Goal: Task Accomplishment & Management: Use online tool/utility

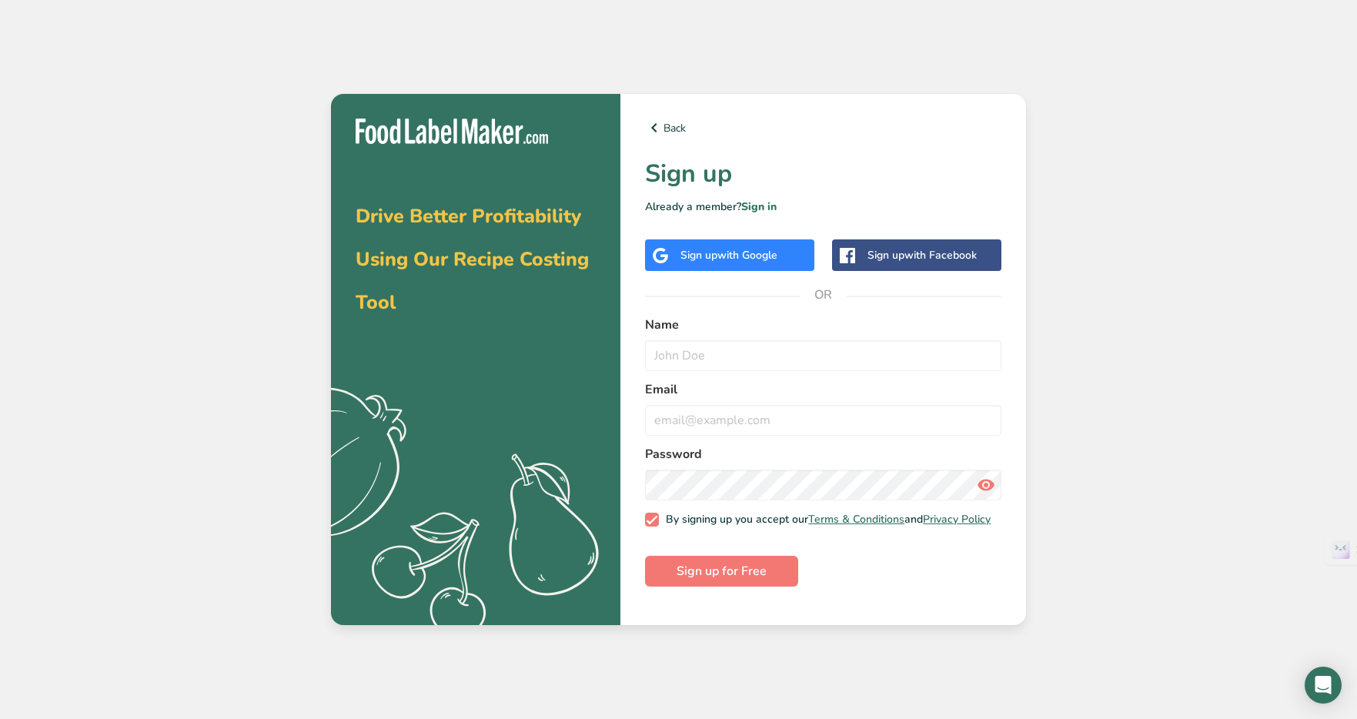
click at [766, 254] on span "with Google" at bounding box center [747, 255] width 60 height 15
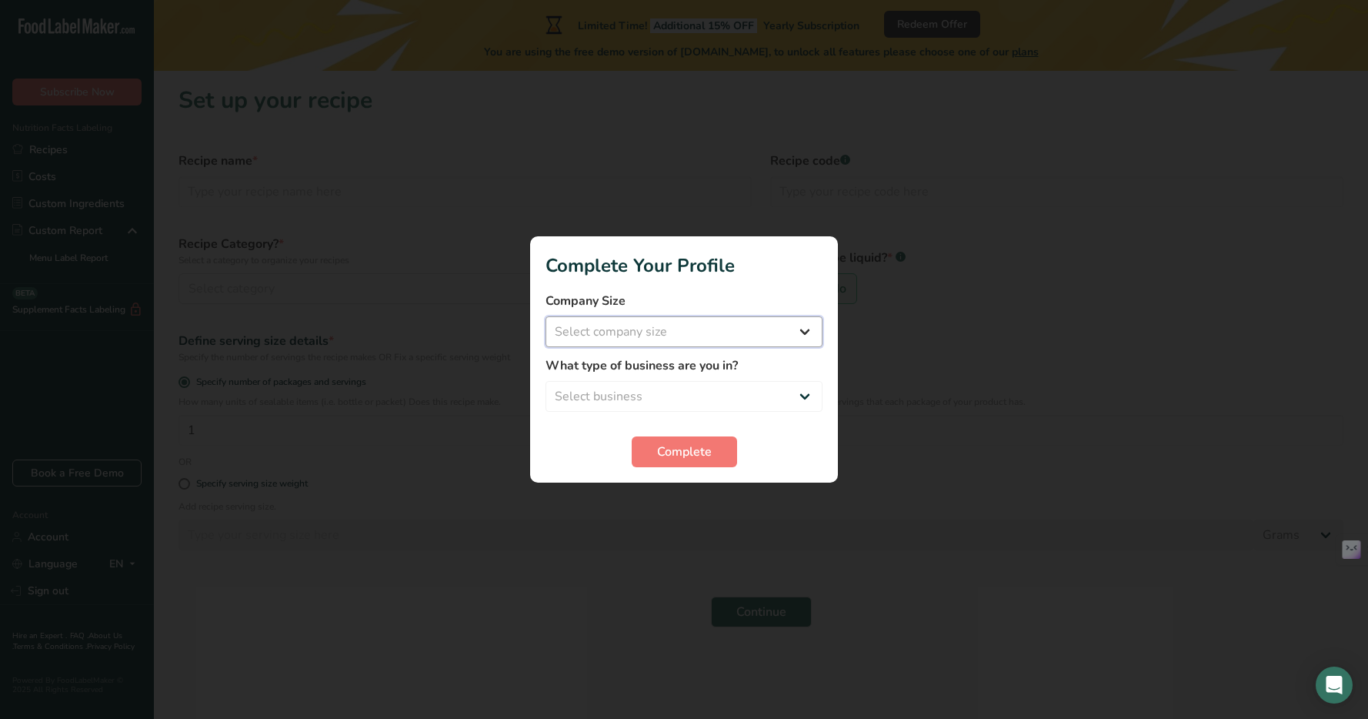
click at [692, 329] on select "Select company size Fewer than 10 Employees 10 to 50 Employees 51 to 500 Employ…" at bounding box center [684, 331] width 277 height 31
click at [688, 402] on select "Select business Packaged Food Manufacturer Restaurant & Cafe Bakery Meal Plans …" at bounding box center [684, 396] width 277 height 31
select select "2"
click at [680, 392] on select "Packaged Food Manufacturer Restaurant & Cafe Bakery Meal Plans & Catering Compa…" at bounding box center [684, 396] width 277 height 31
click at [691, 459] on span "Complete" at bounding box center [684, 452] width 55 height 18
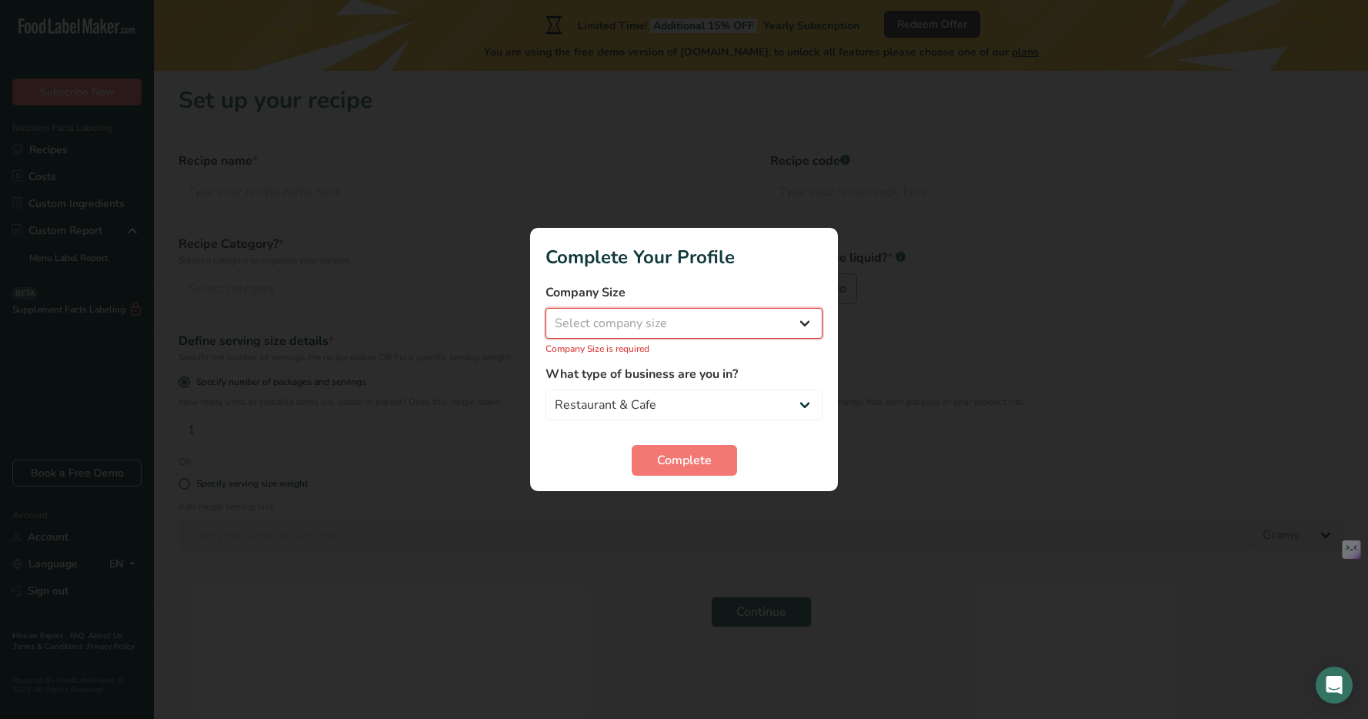
click at [676, 316] on select "Select company size Fewer than 10 Employees 10 to 50 Employees 51 to 500 Employ…" at bounding box center [684, 323] width 277 height 31
select select "1"
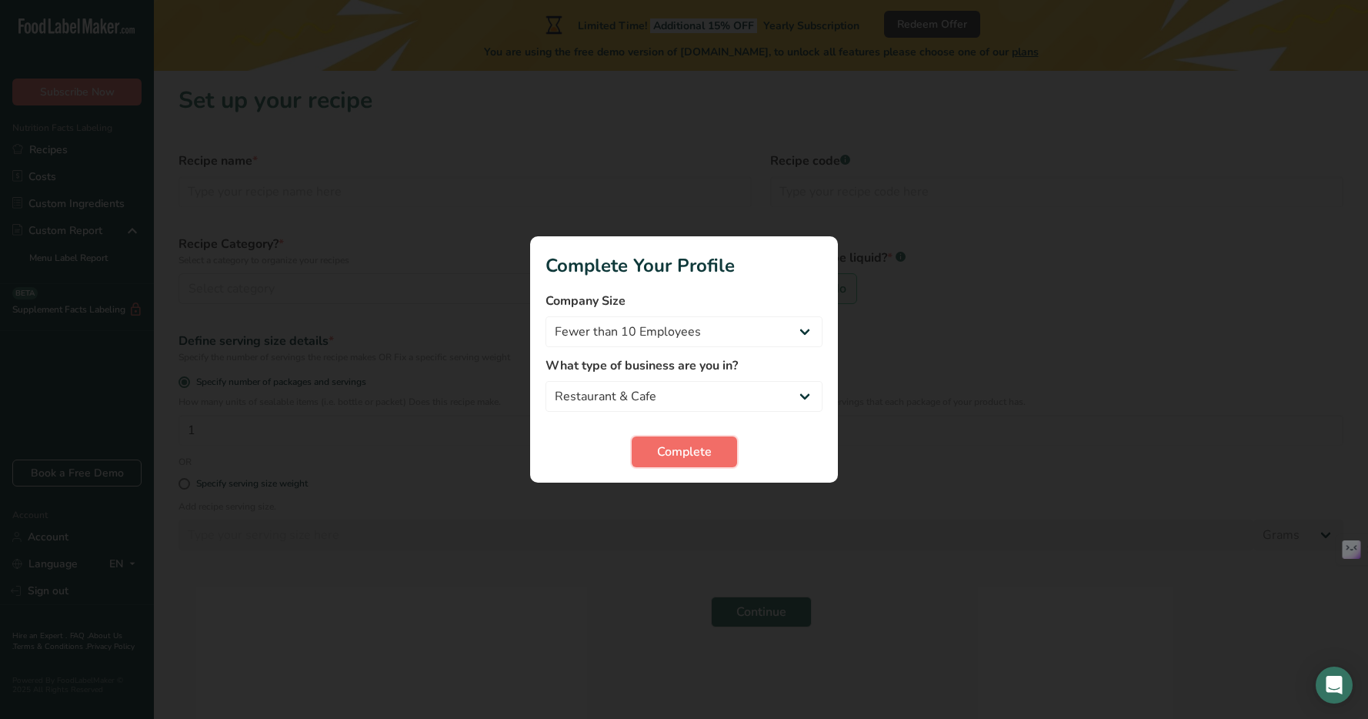
click at [680, 441] on button "Complete" at bounding box center [684, 451] width 105 height 31
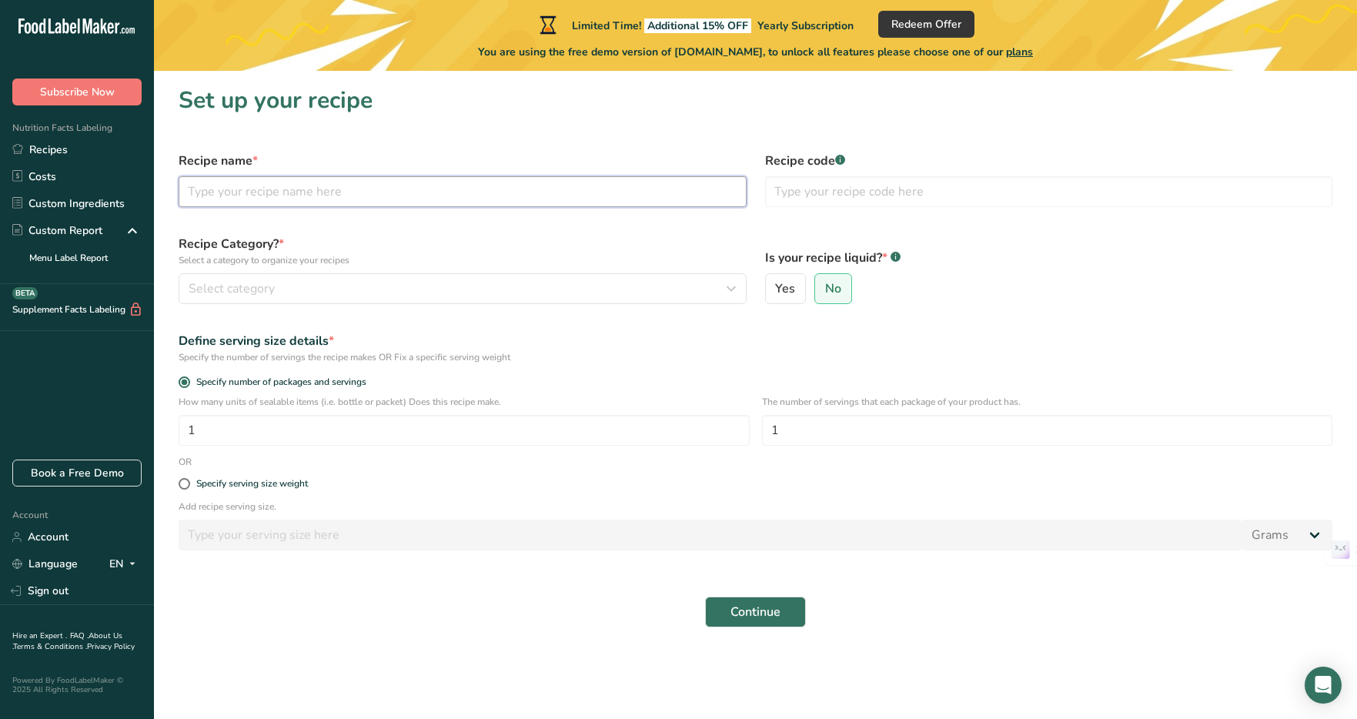
click at [447, 189] on input "text" at bounding box center [463, 191] width 568 height 31
type input "Pizza Nature"
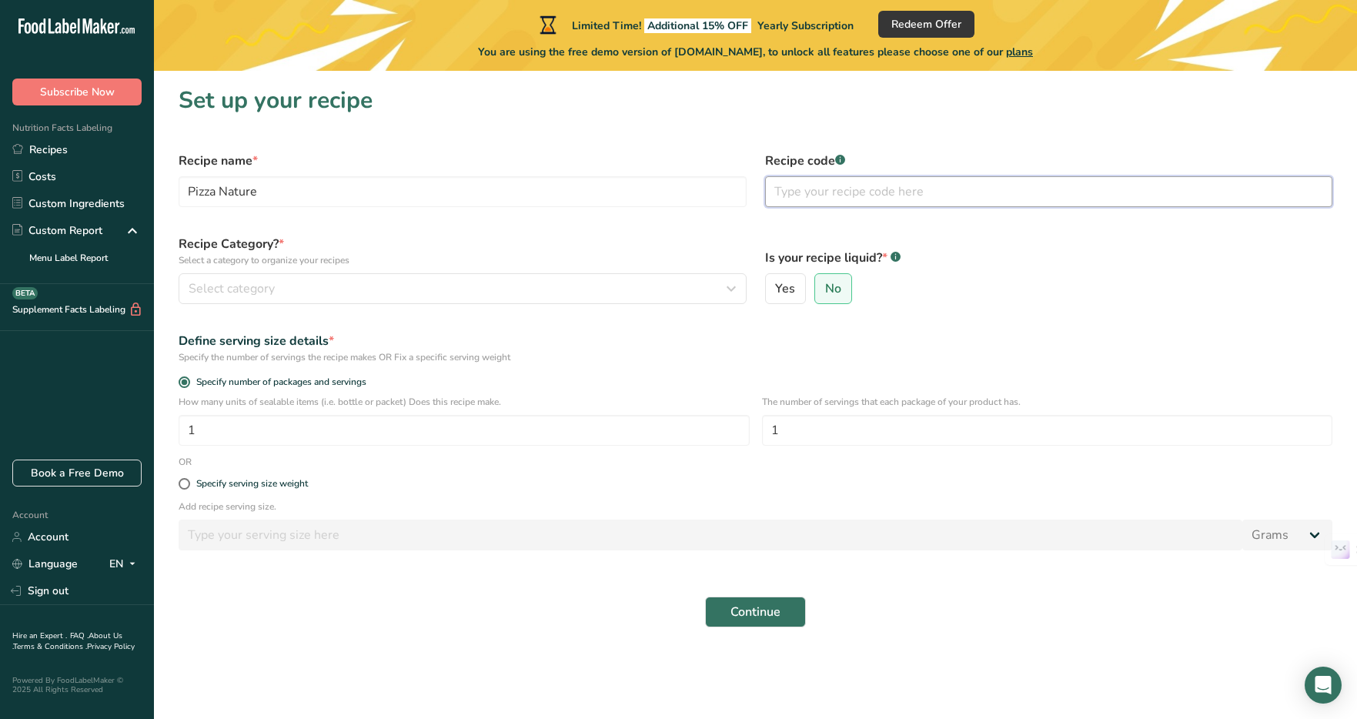
click at [831, 195] on input "text" at bounding box center [1049, 191] width 568 height 31
type input "725263434415"
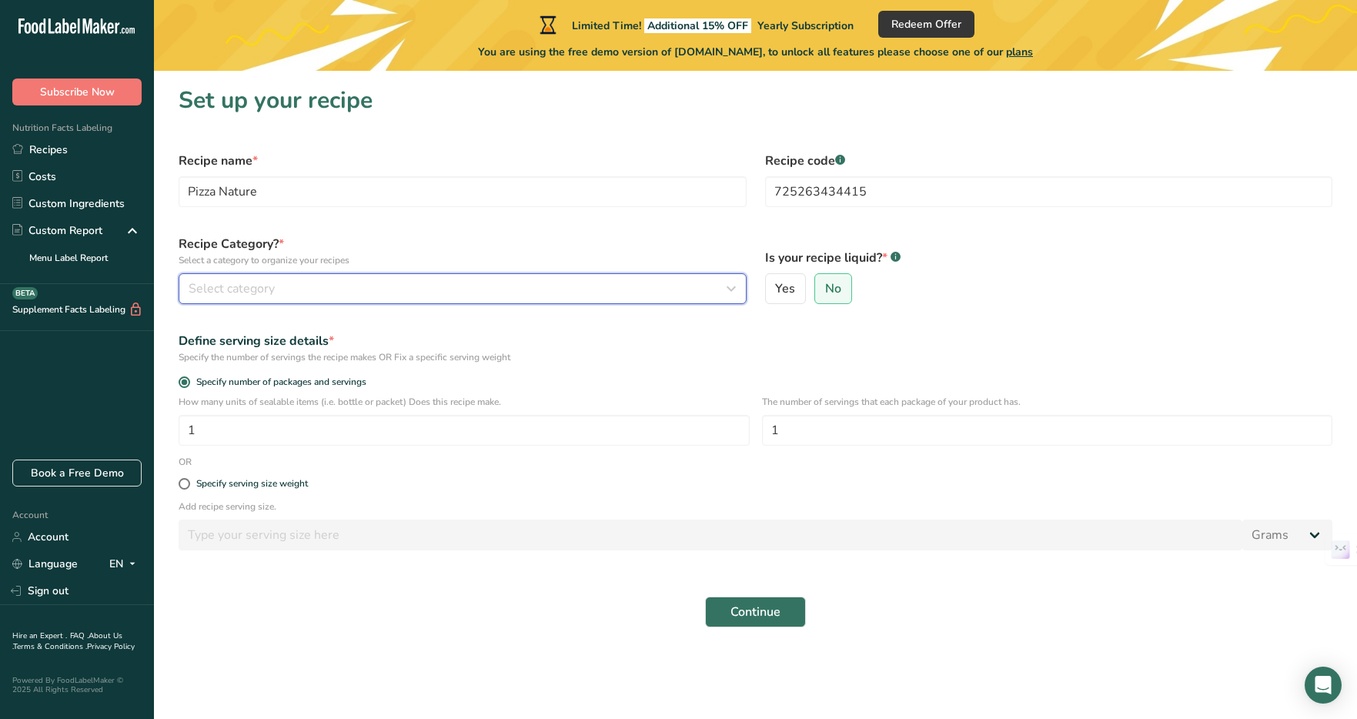
click at [416, 283] on div "Select category" at bounding box center [458, 288] width 539 height 18
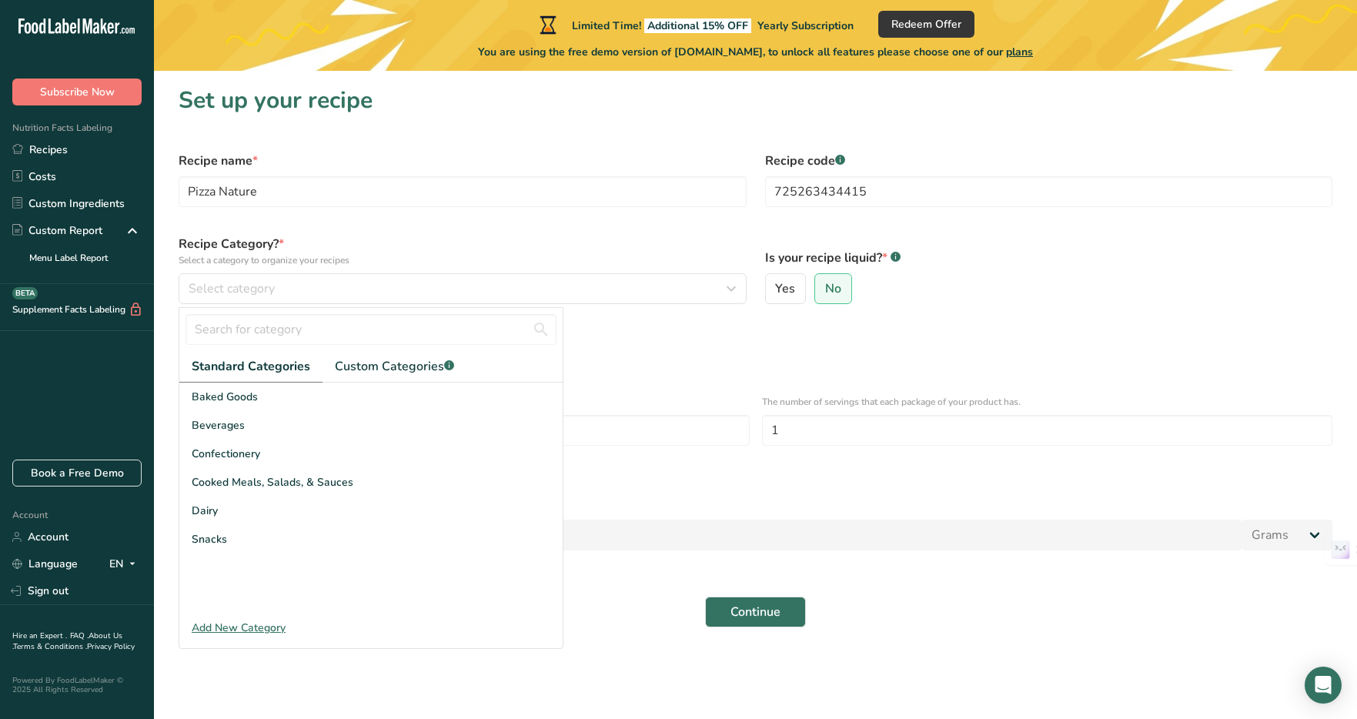
click at [676, 464] on form "Recipe name * Pizza Nature Recipe code .a-a{fill:#347362;}.b-a{fill:#fff;} 7252…" at bounding box center [755, 389] width 1172 height 494
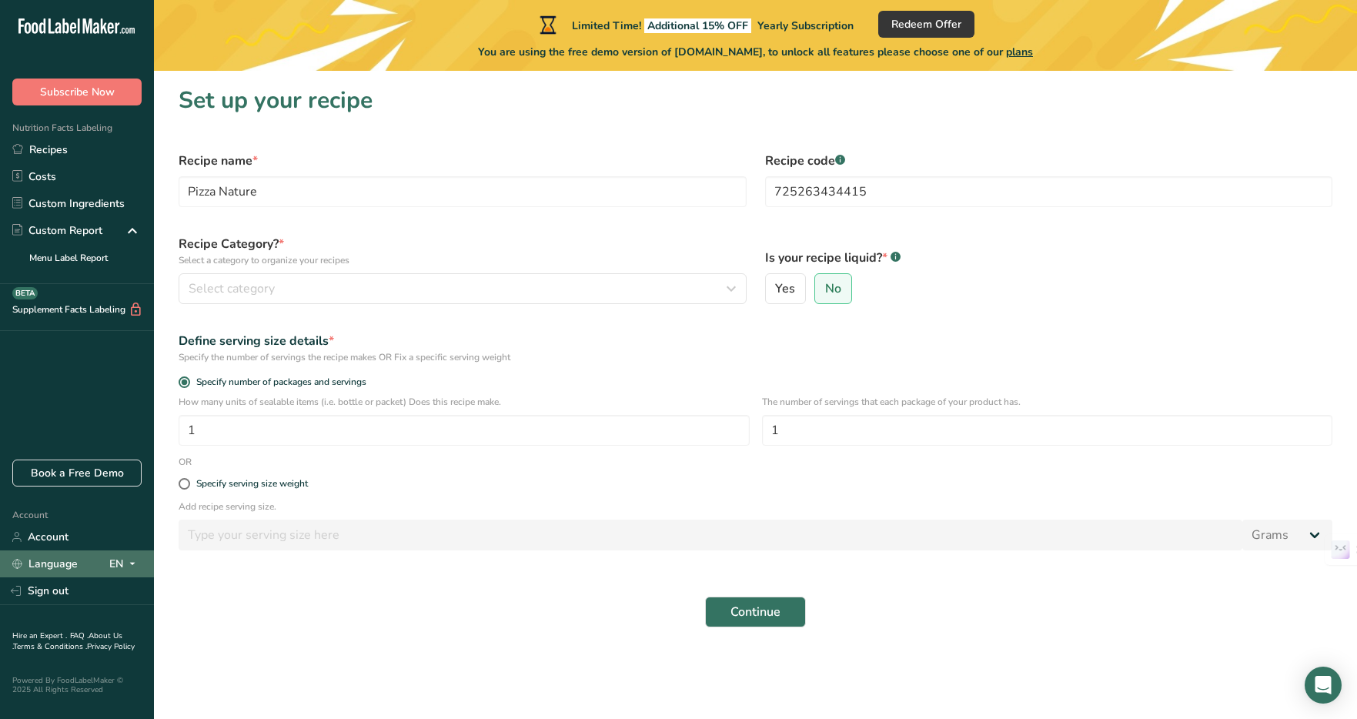
click at [123, 567] on span at bounding box center [132, 564] width 18 height 18
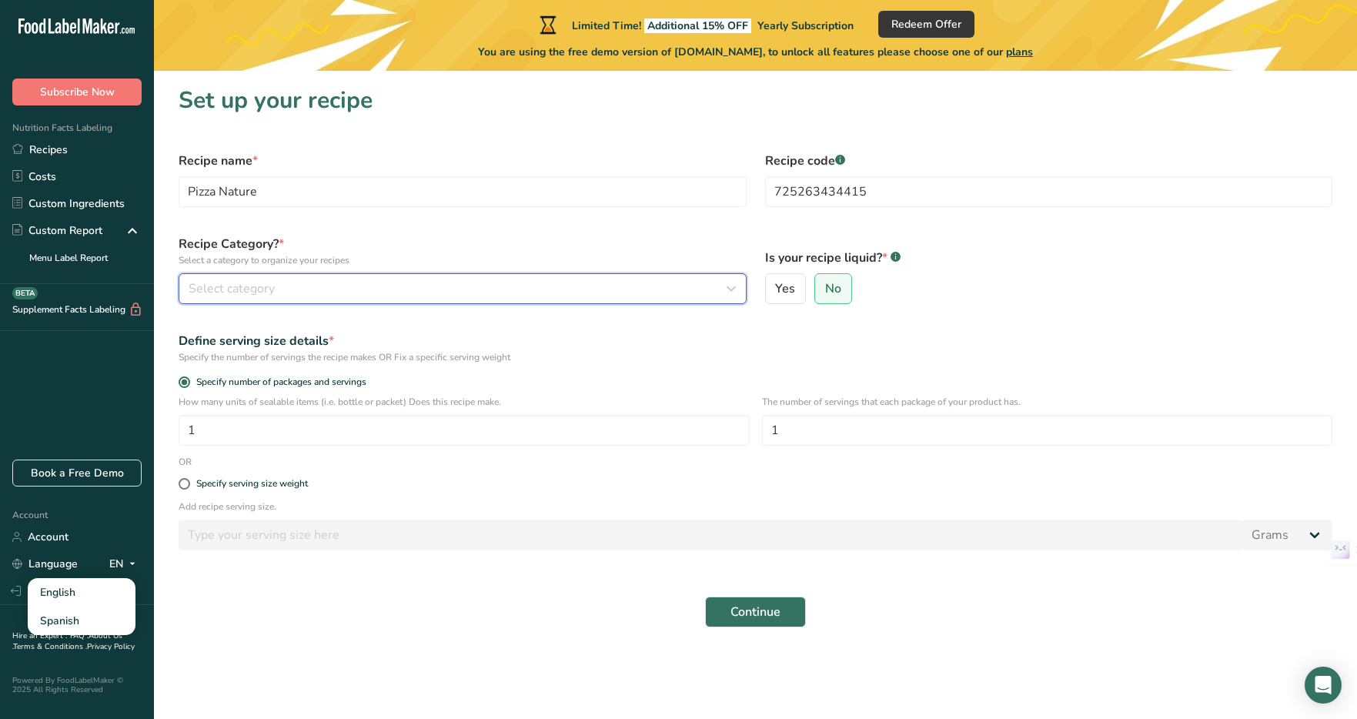
click at [353, 293] on div "Select category" at bounding box center [458, 288] width 539 height 18
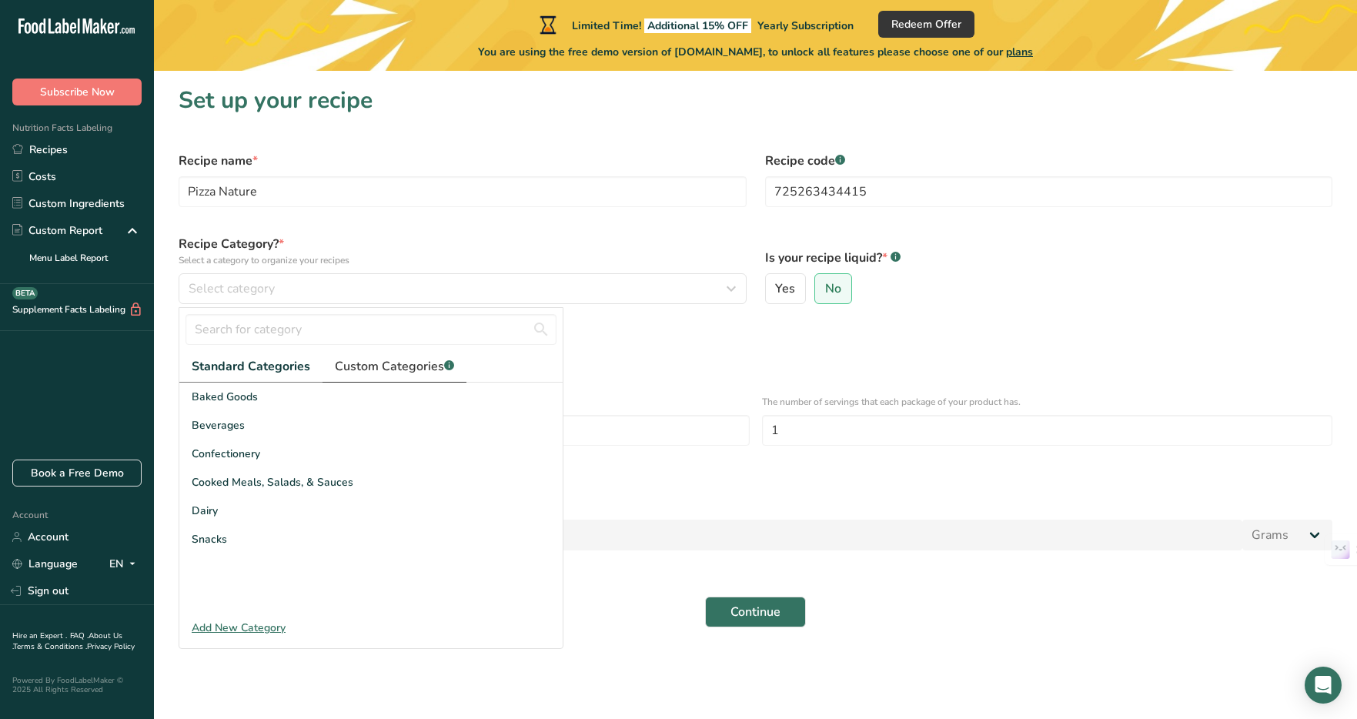
click at [389, 363] on span "Custom Categories .a-a{fill:#347362;}.b-a{fill:#fff;}" at bounding box center [394, 366] width 119 height 18
click at [260, 362] on span "Standard Categories" at bounding box center [250, 366] width 117 height 18
click at [246, 486] on span "Cooked Meals, Salads, & Sauces" at bounding box center [273, 482] width 162 height 16
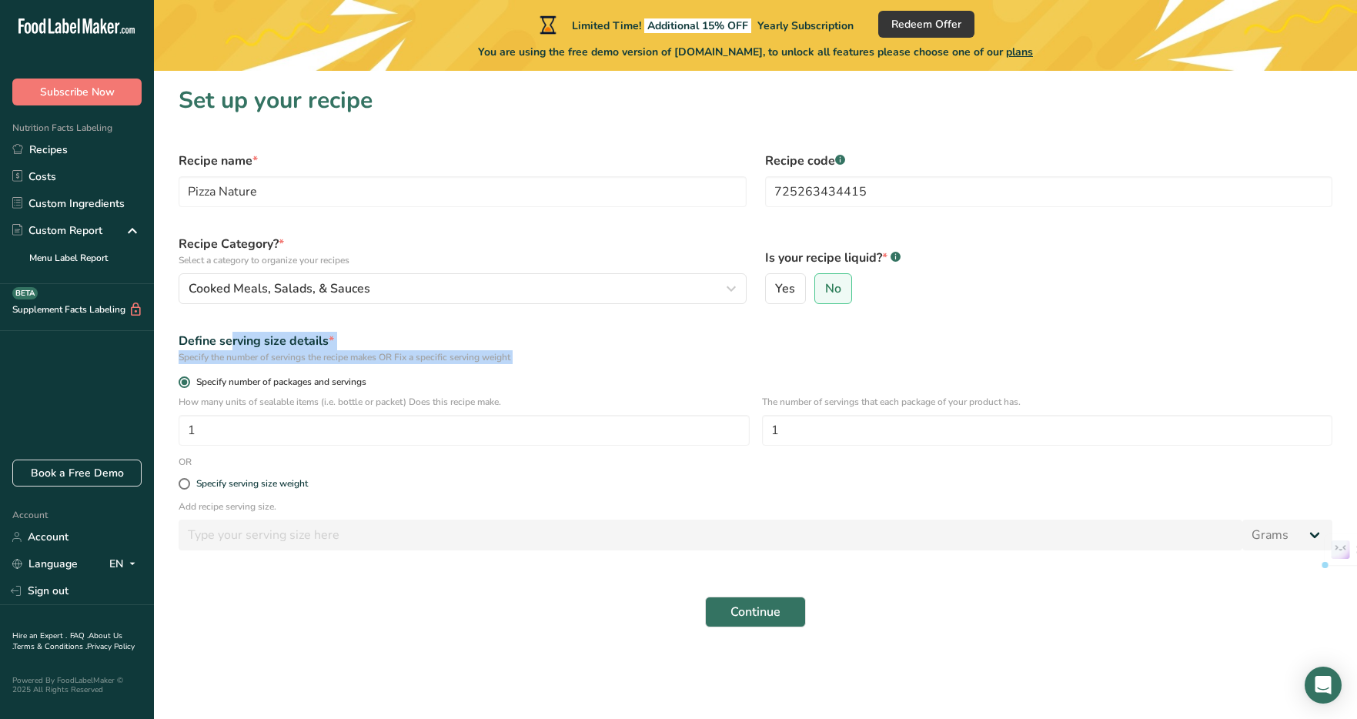
drag, startPoint x: 176, startPoint y: 339, endPoint x: 527, endPoint y: 381, distance: 353.4
click at [527, 381] on form "Recipe name * Pizza Nature Recipe code .a-a{fill:#347362;}.b-a{fill:#fff;} 7252…" at bounding box center [755, 389] width 1172 height 494
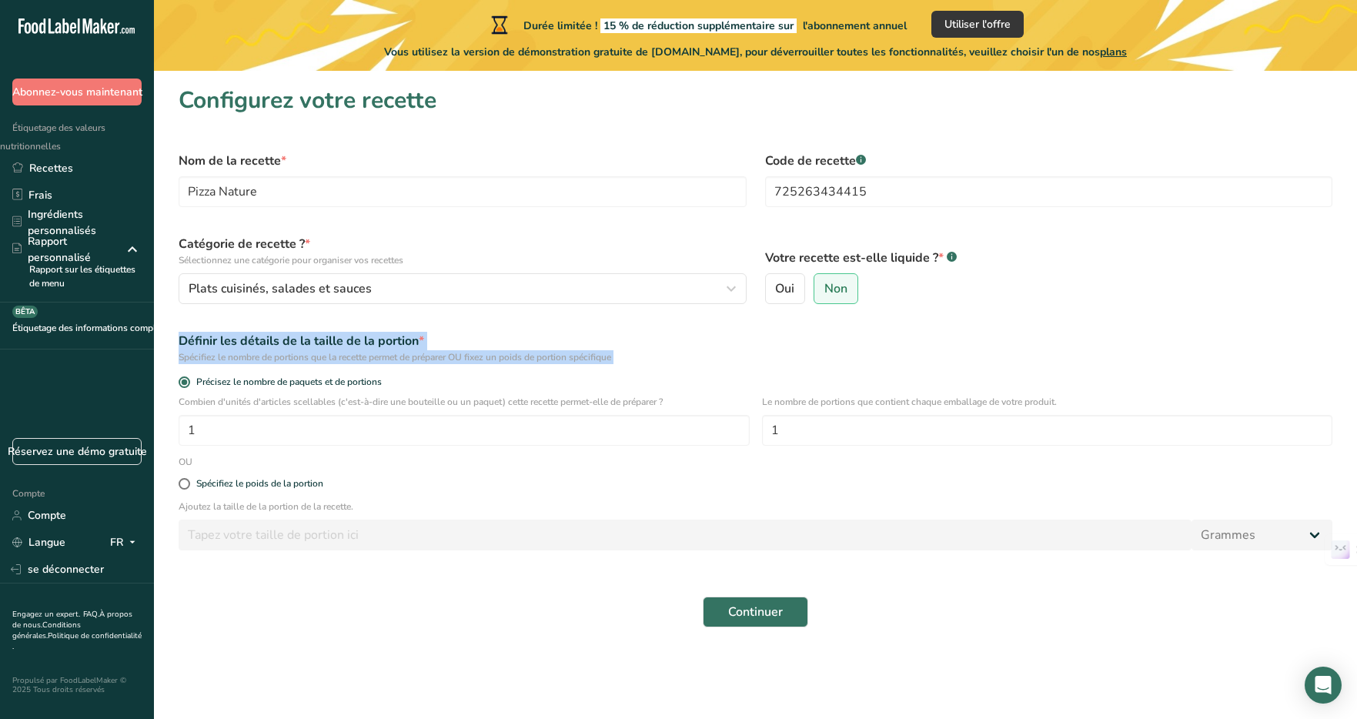
click at [700, 373] on div "Précisez le nombre de paquets et de portions" at bounding box center [755, 384] width 1172 height 22
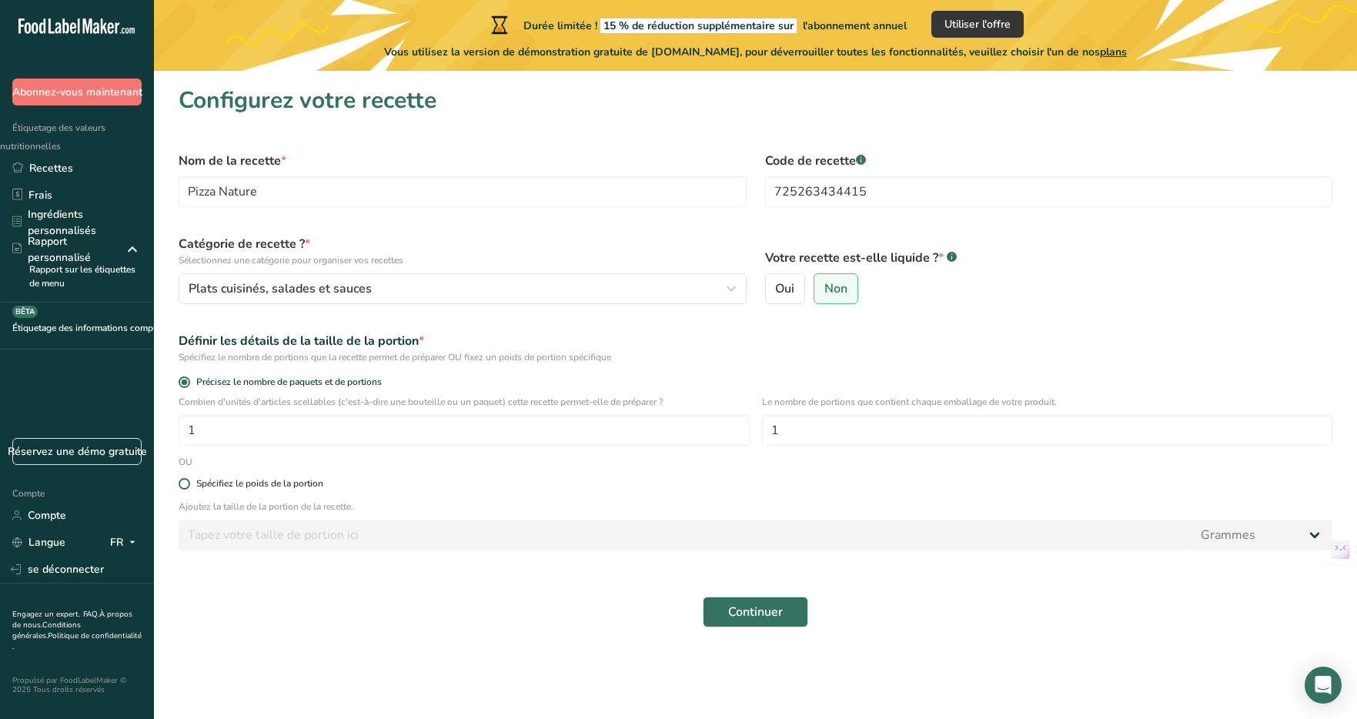
click at [257, 482] on font "Spécifiez le poids de la portion" at bounding box center [259, 483] width 127 height 12
click at [189, 482] on input "Spécifiez le poids de la portion" at bounding box center [184, 484] width 10 height 10
radio input "true"
radio input "false"
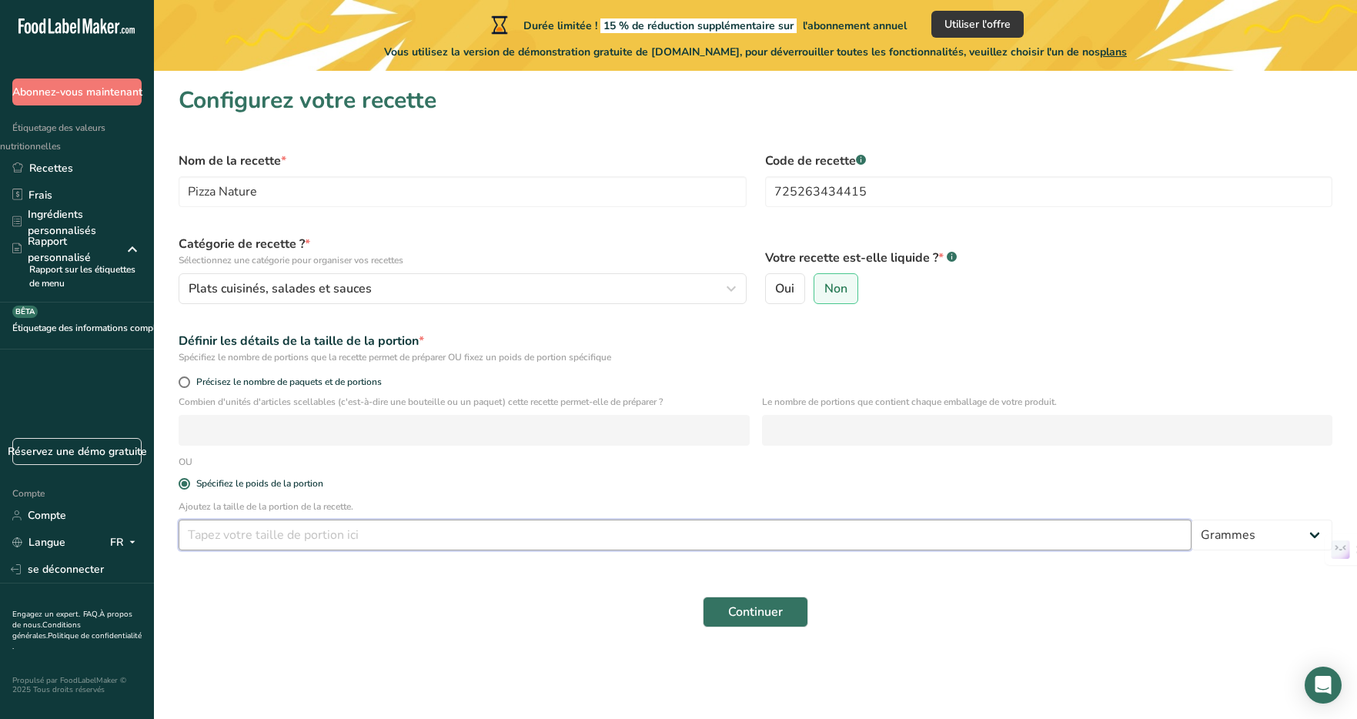
click at [232, 543] on input "number" at bounding box center [685, 534] width 1013 height 31
type input "100"
click at [777, 606] on font "Continuer" at bounding box center [755, 611] width 55 height 17
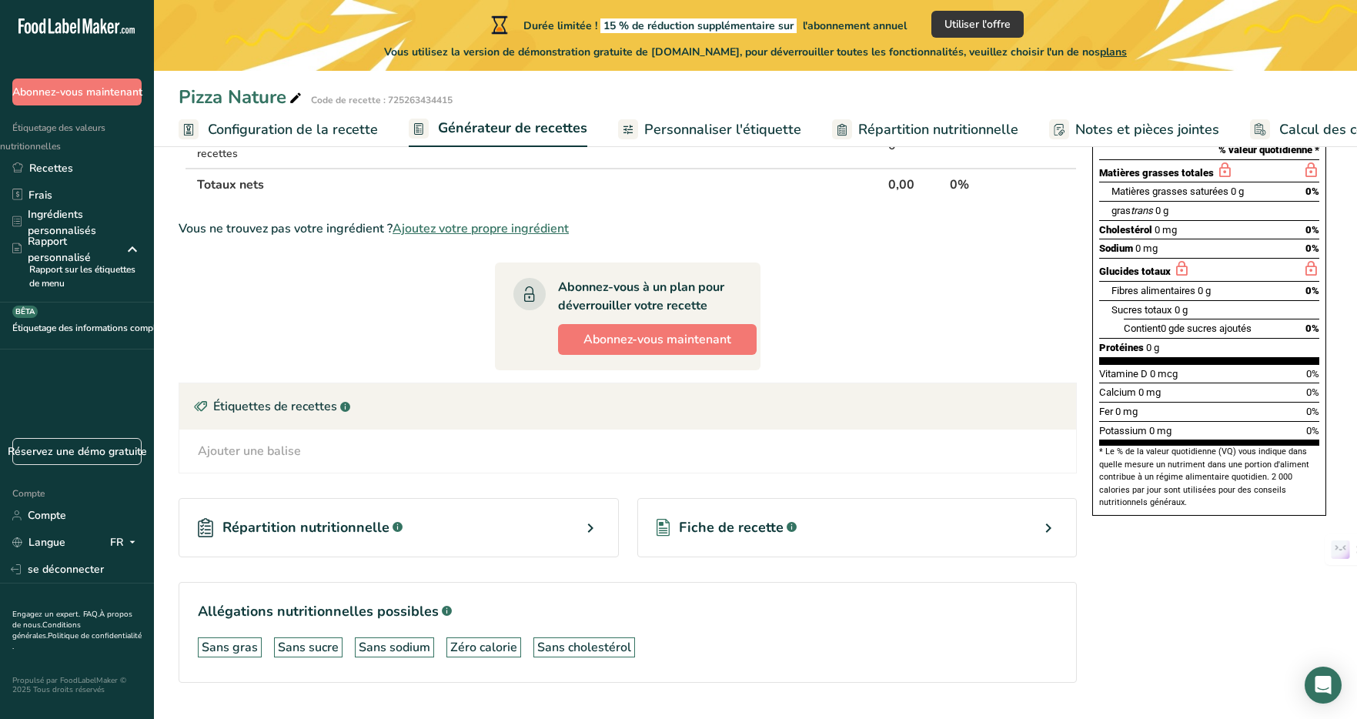
scroll to position [261, 0]
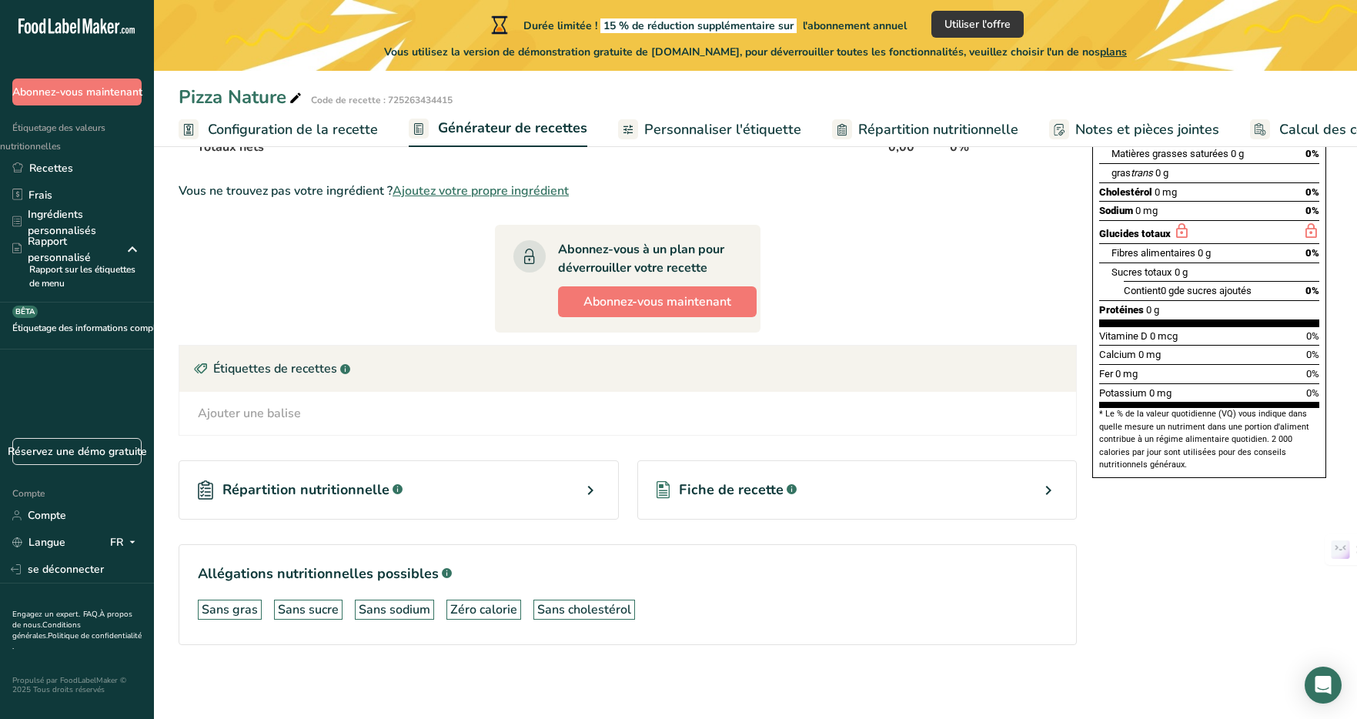
click at [587, 493] on icon at bounding box center [590, 490] width 18 height 28
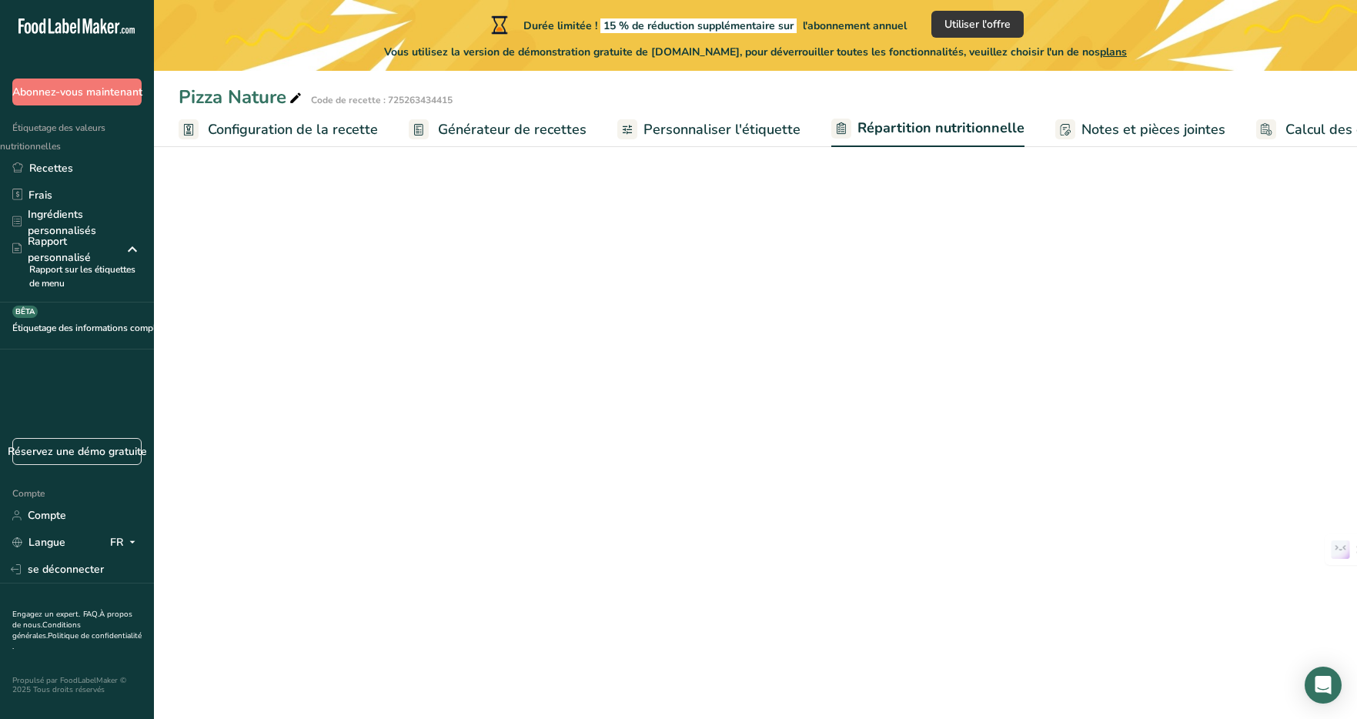
select select "Calories"
